Goal: Find specific page/section: Find specific page/section

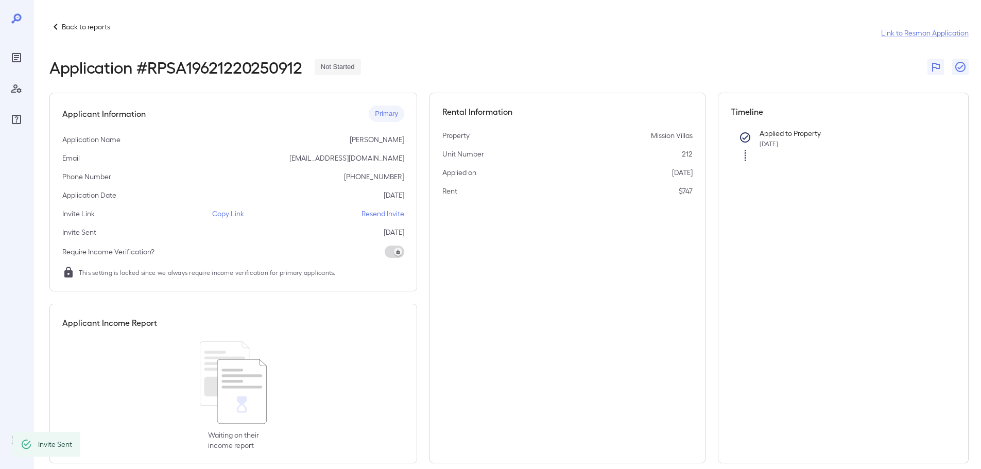
click at [73, 23] on p "Back to reports" at bounding box center [86, 27] width 48 height 10
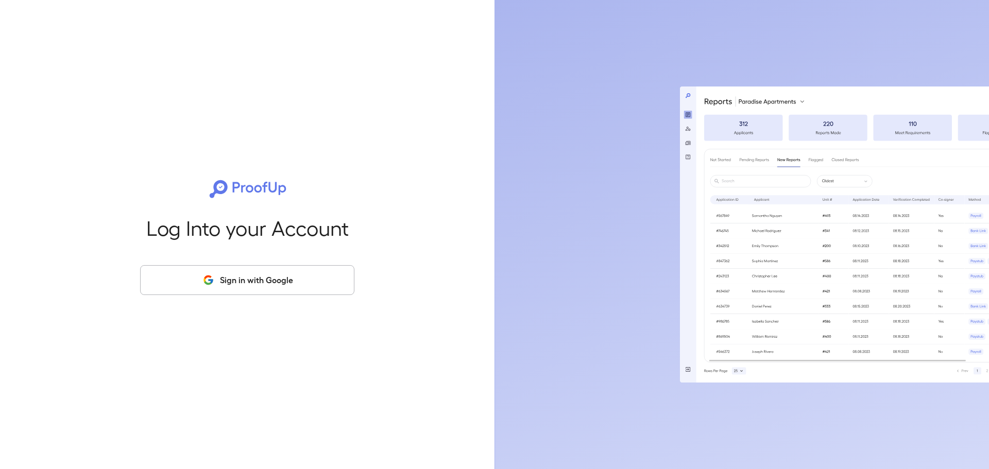
click at [271, 292] on button "Sign in with Google" at bounding box center [247, 280] width 214 height 30
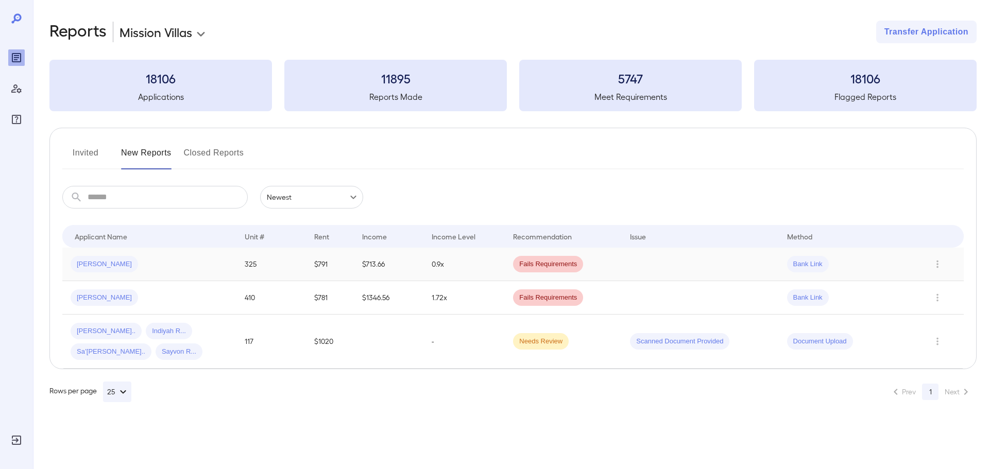
click at [100, 265] on span "Ethan C..." at bounding box center [104, 265] width 67 height 10
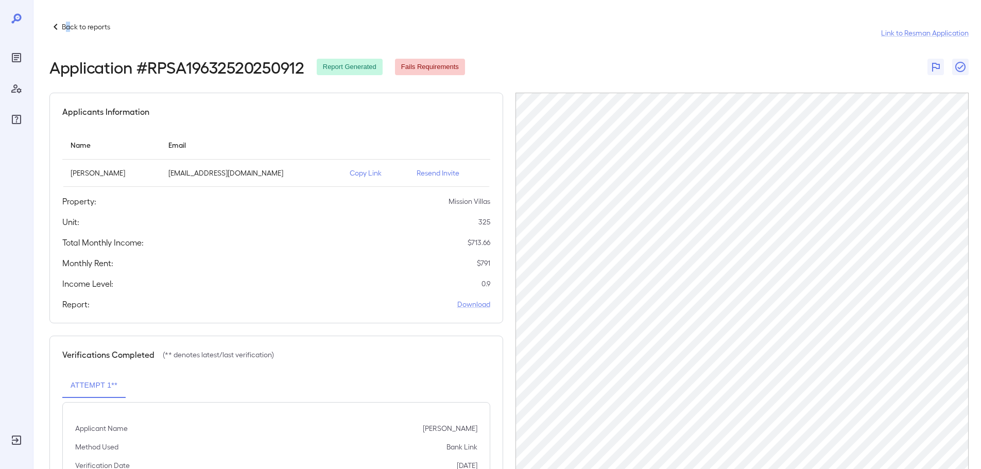
click at [68, 25] on p "Back to reports" at bounding box center [86, 27] width 48 height 10
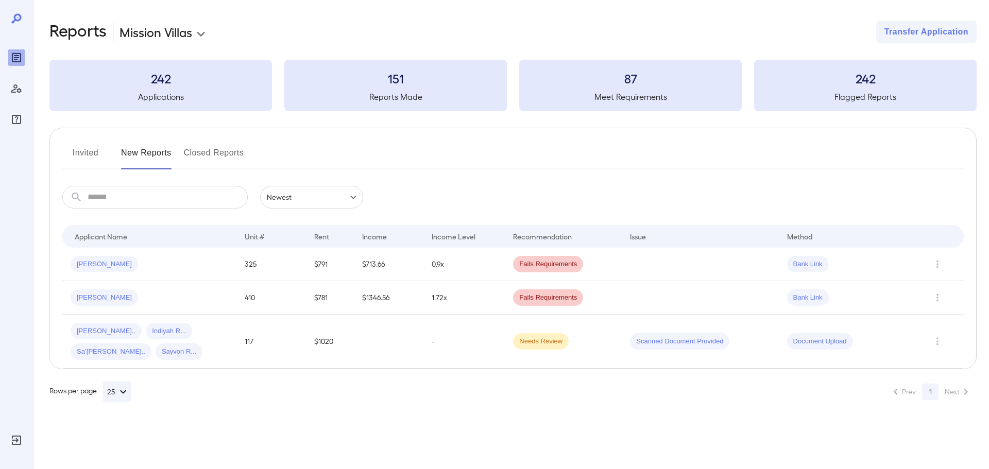
click at [77, 148] on button "Invited" at bounding box center [85, 157] width 46 height 25
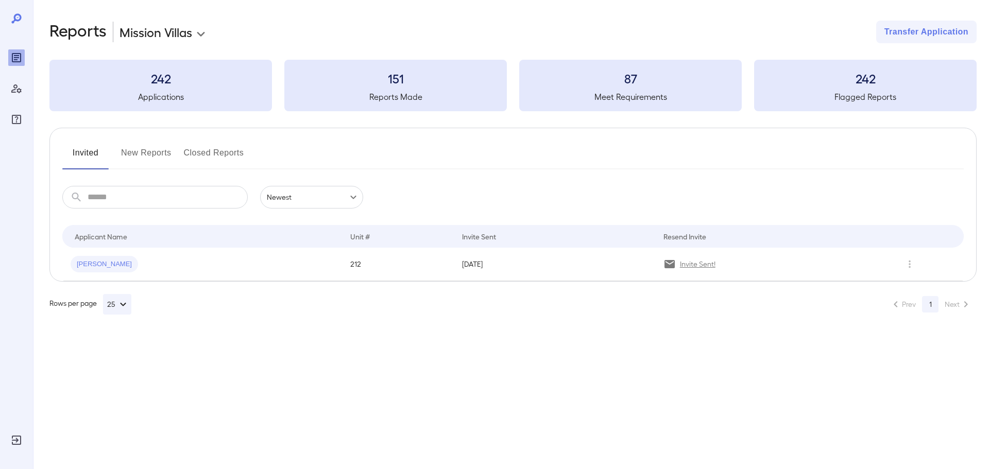
click at [142, 148] on button "New Reports" at bounding box center [146, 157] width 50 height 25
